Goal: Information Seeking & Learning: Learn about a topic

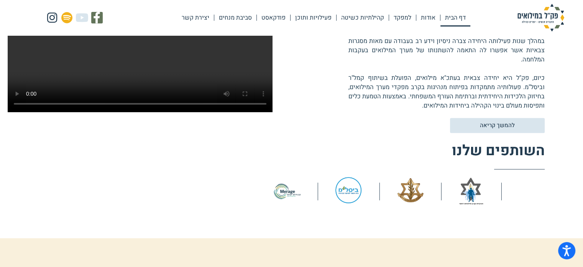
scroll to position [293, 0]
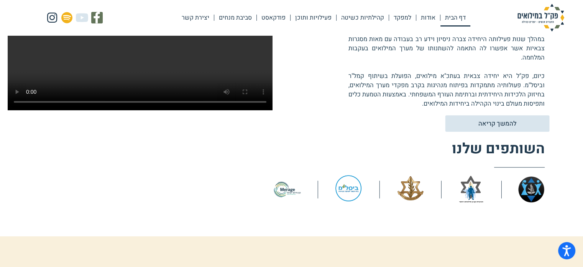
click at [521, 122] on span "להמשך קריאה" at bounding box center [498, 123] width 84 height 7
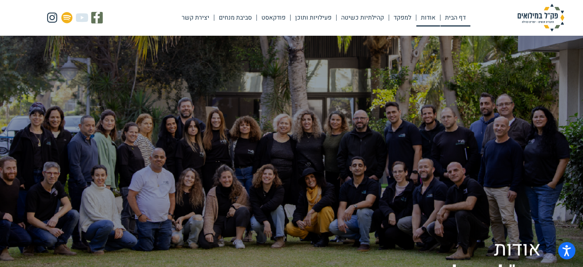
click at [450, 20] on link "דף הבית" at bounding box center [456, 18] width 30 height 18
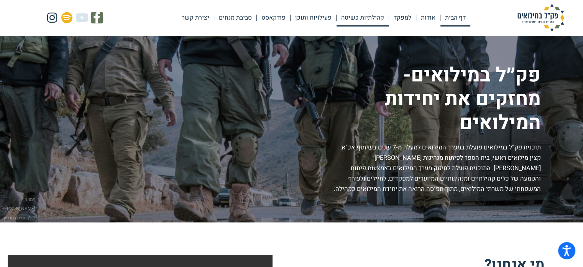
click at [371, 18] on link "קהילתיות כשיטה" at bounding box center [363, 18] width 52 height 18
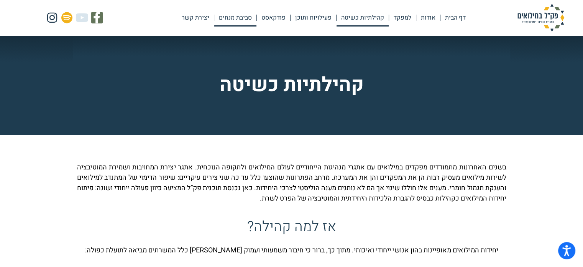
click at [241, 17] on link "סביבת מנחים" at bounding box center [235, 18] width 42 height 18
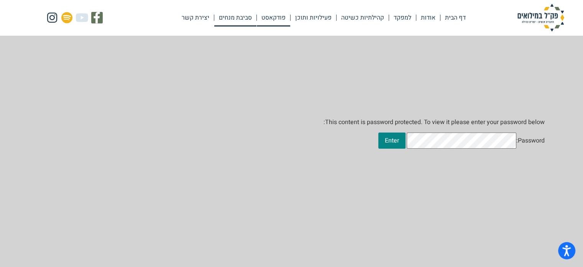
click at [274, 16] on link "פודקאסט" at bounding box center [273, 18] width 33 height 18
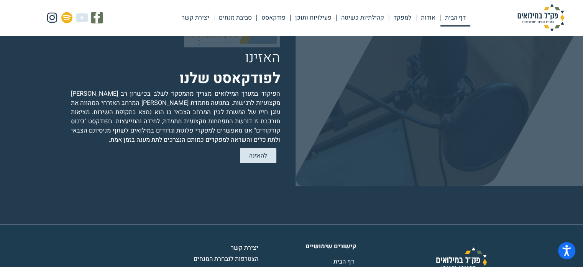
scroll to position [1471, 0]
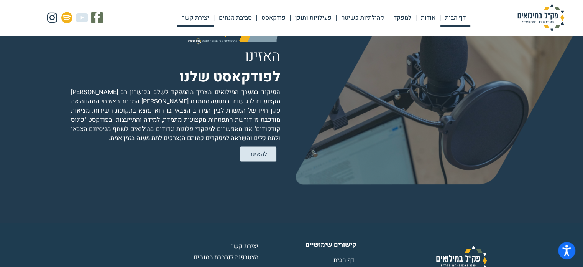
click at [202, 18] on link "יצירת קשר" at bounding box center [195, 18] width 37 height 18
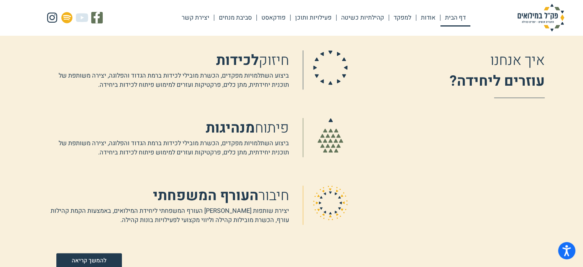
scroll to position [0, 0]
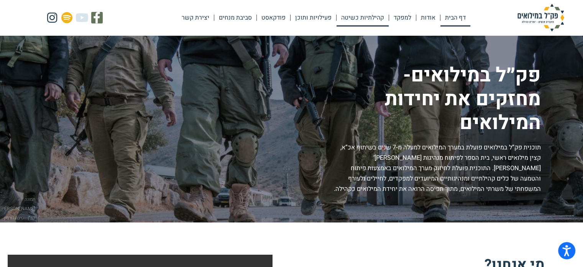
click at [369, 23] on link "קהילתיות כשיטה" at bounding box center [363, 18] width 52 height 18
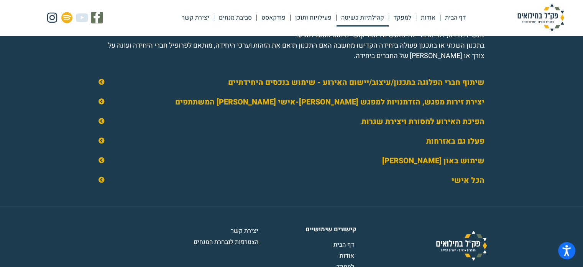
scroll to position [1254, 0]
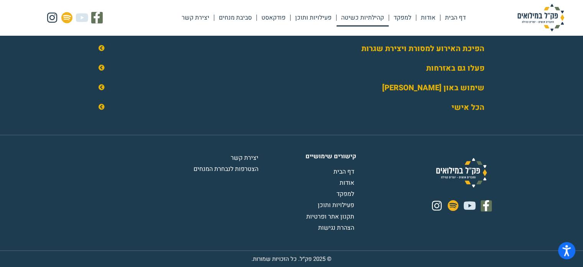
click at [245, 170] on span "הצטרפות לנבחרת המנחים" at bounding box center [227, 168] width 67 height 9
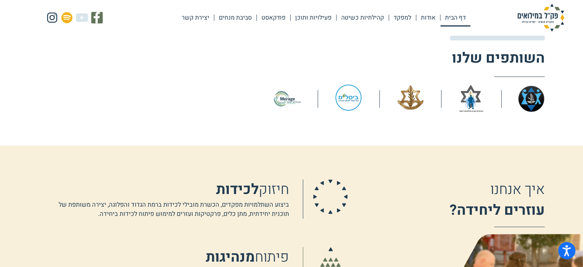
scroll to position [192, 0]
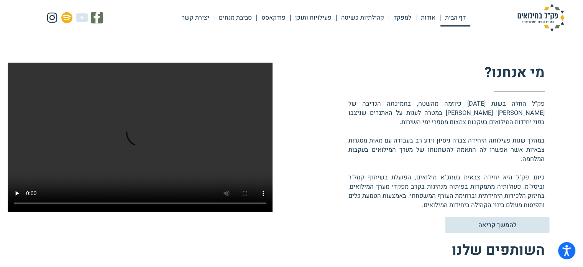
click at [470, 227] on span "להמשך קריאה" at bounding box center [498, 224] width 84 height 7
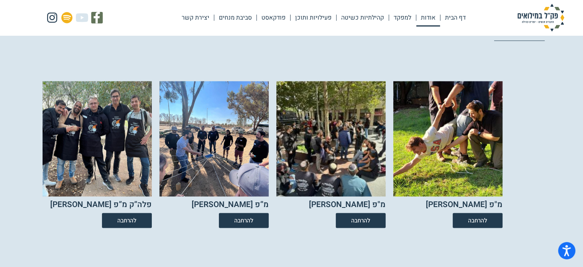
scroll to position [1438, 0]
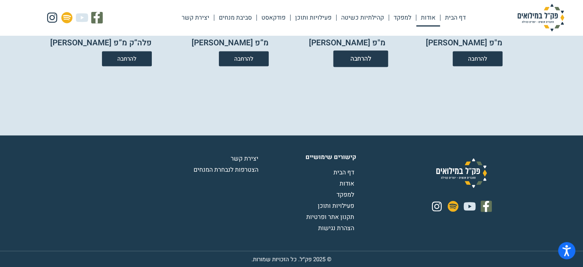
click at [363, 59] on span "להרחבה" at bounding box center [360, 59] width 21 height 7
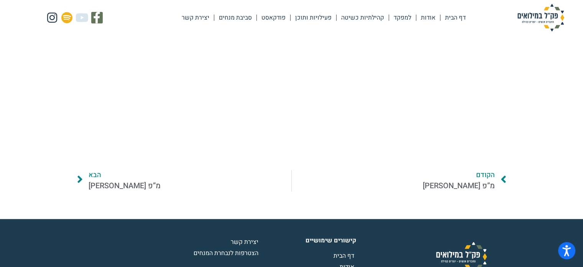
scroll to position [491, 0]
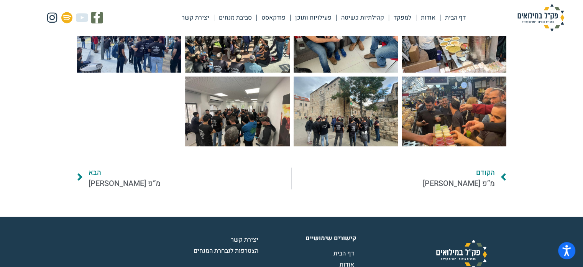
click at [116, 178] on span "מ”פ [PERSON_NAME]" at bounding box center [125, 184] width 72 height 12
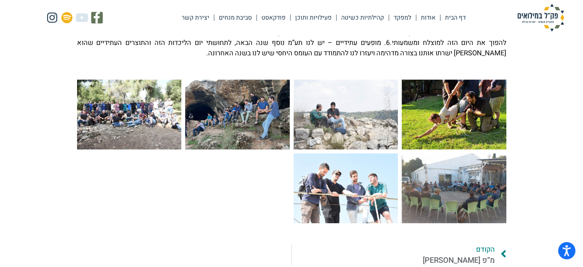
scroll to position [333, 0]
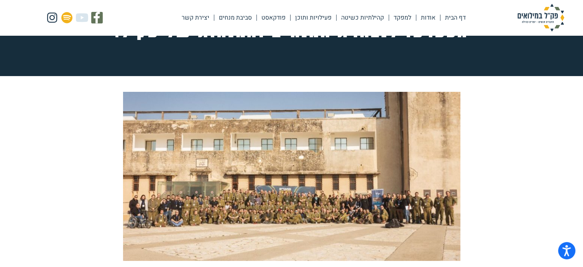
scroll to position [24, 0]
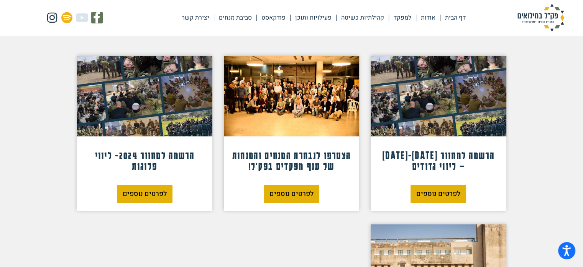
scroll to position [89, 0]
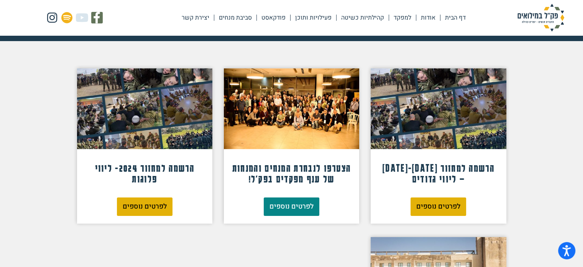
click at [290, 206] on span "לפרטים נוספים" at bounding box center [292, 206] width 44 height 7
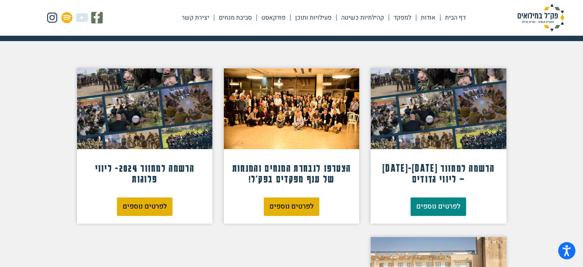
click at [451, 208] on span "לפרטים נוספים" at bounding box center [438, 206] width 44 height 7
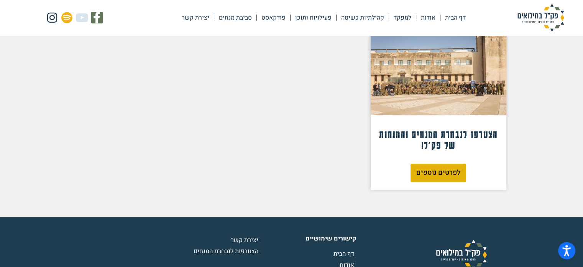
scroll to position [293, 0]
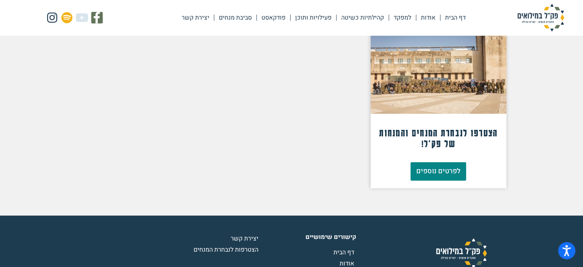
click at [456, 168] on span "לפרטים נוספים" at bounding box center [438, 171] width 44 height 7
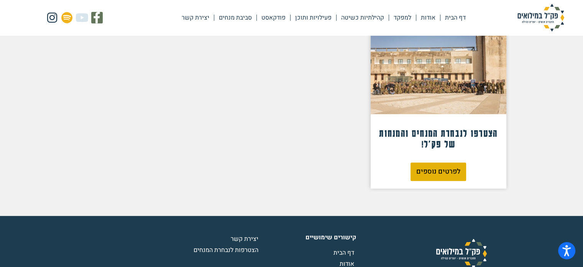
scroll to position [101, 0]
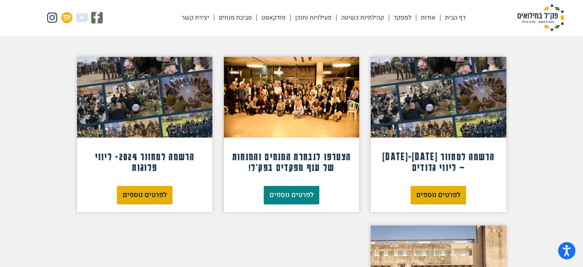
drag, startPoint x: 304, startPoint y: 191, endPoint x: 312, endPoint y: 190, distance: 7.8
click at [305, 191] on span "לפרטים נוספים" at bounding box center [292, 194] width 44 height 7
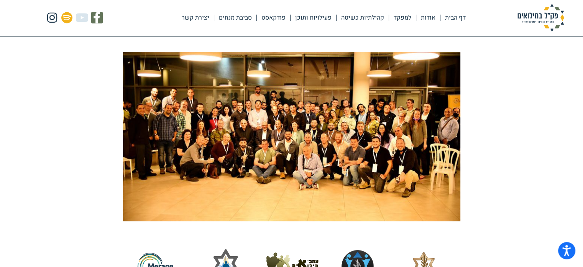
scroll to position [118, 0]
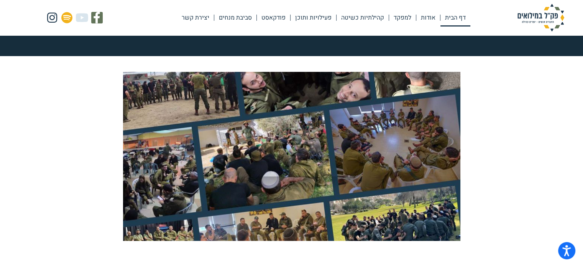
scroll to position [84, 0]
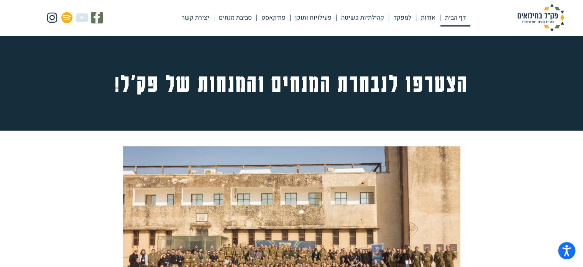
click at [451, 17] on link "דף הבית" at bounding box center [456, 18] width 30 height 18
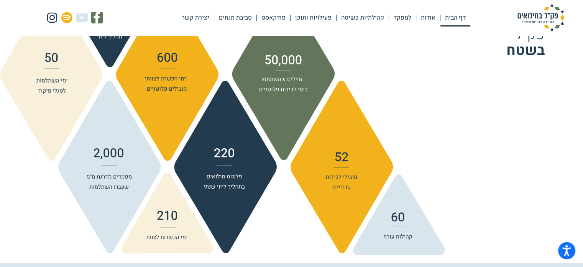
scroll to position [838, 0]
